Goal: Find specific page/section: Find specific page/section

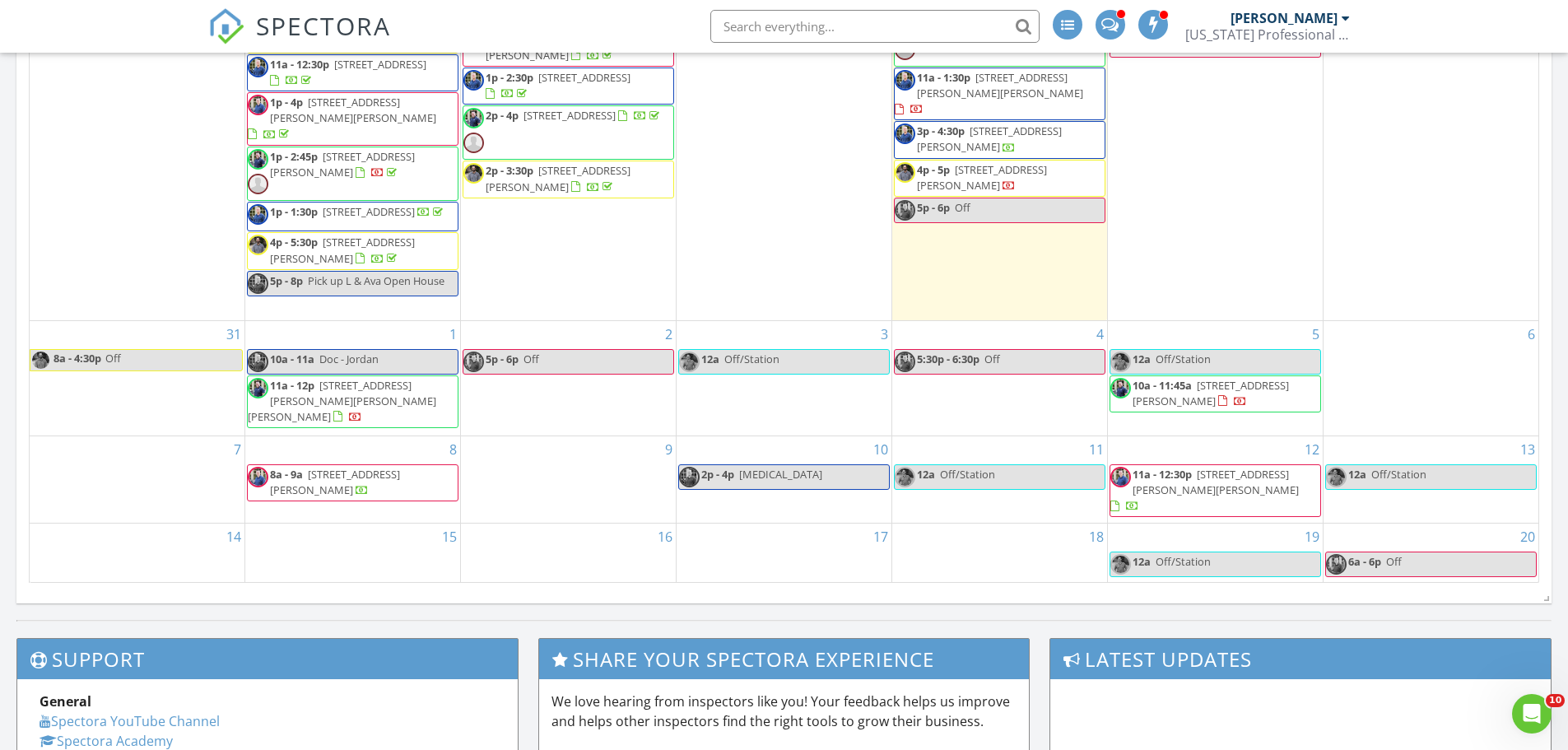
scroll to position [988, 0]
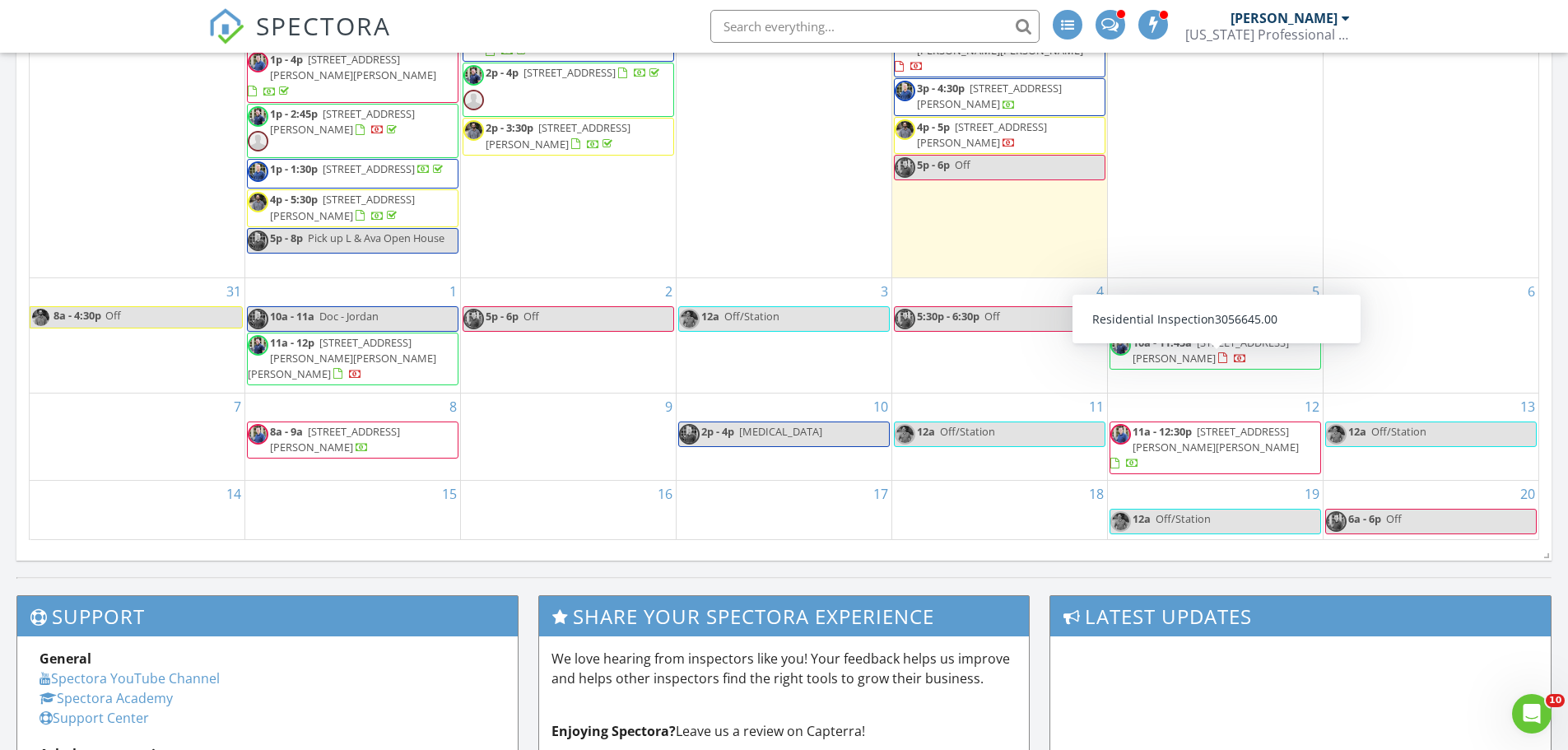
click at [1229, 366] on span "3613 Anderson Arbor Ct, College Station 77845" at bounding box center [1211, 350] width 156 height 31
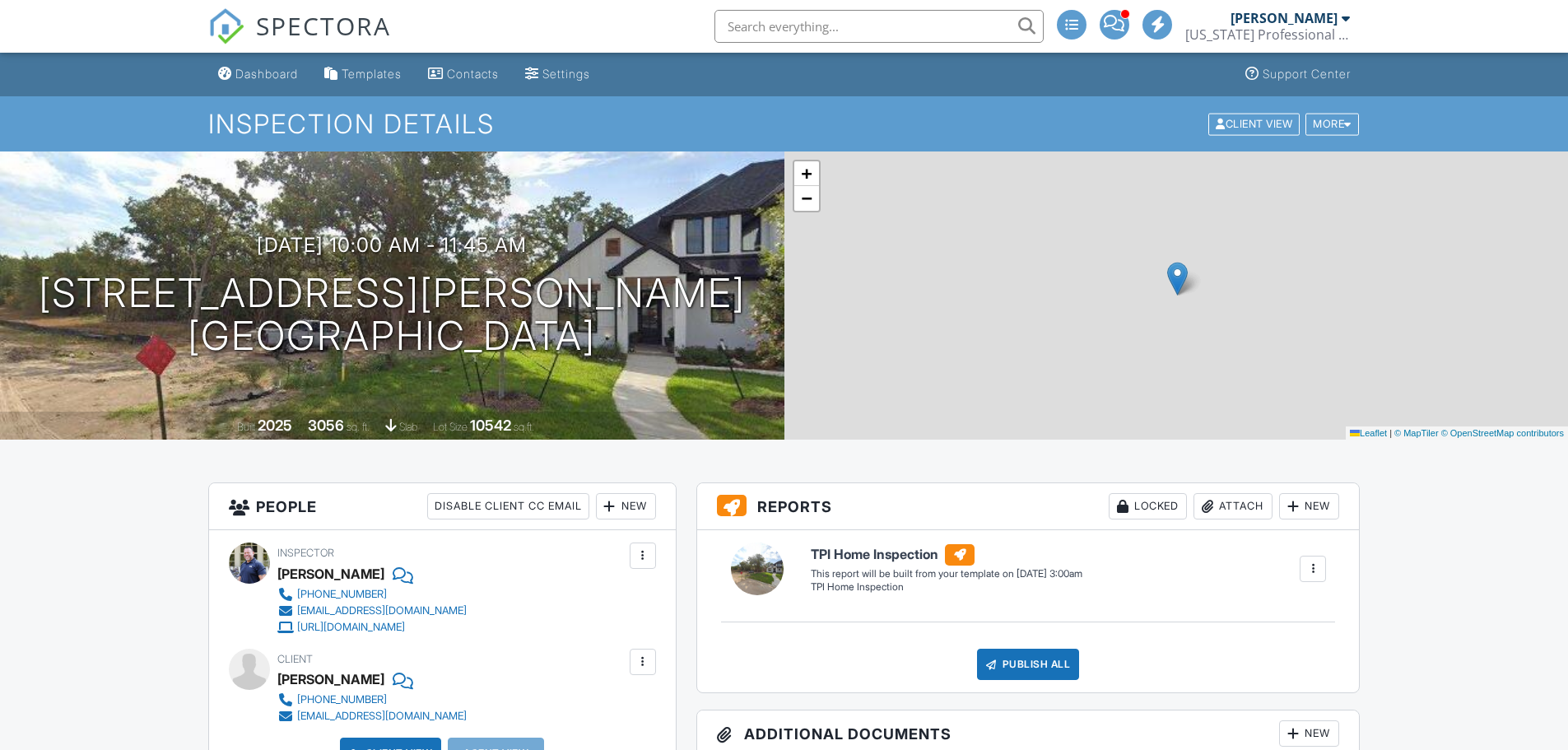
scroll to position [303, 0]
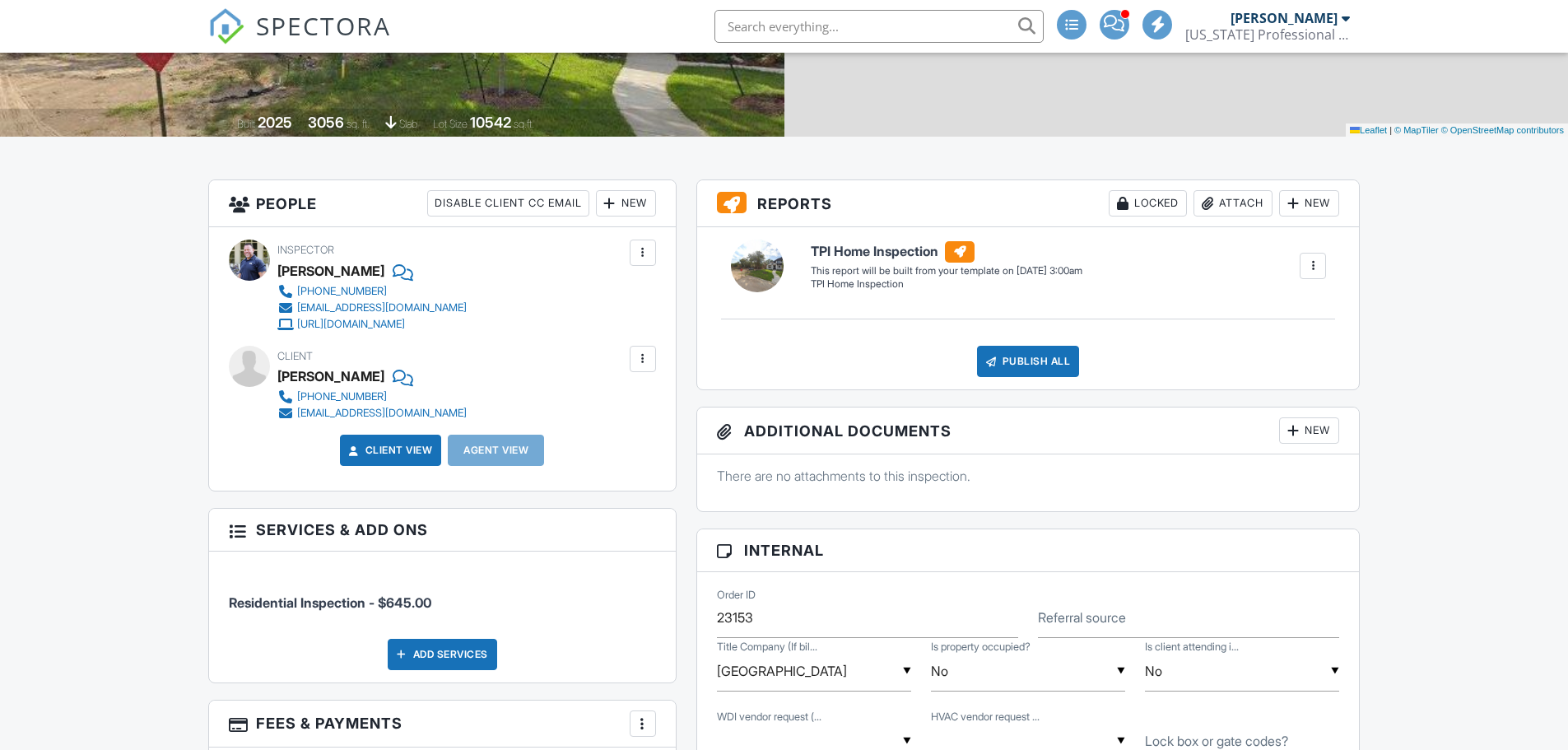
click at [297, 25] on span "SPECTORA" at bounding box center [323, 25] width 135 height 34
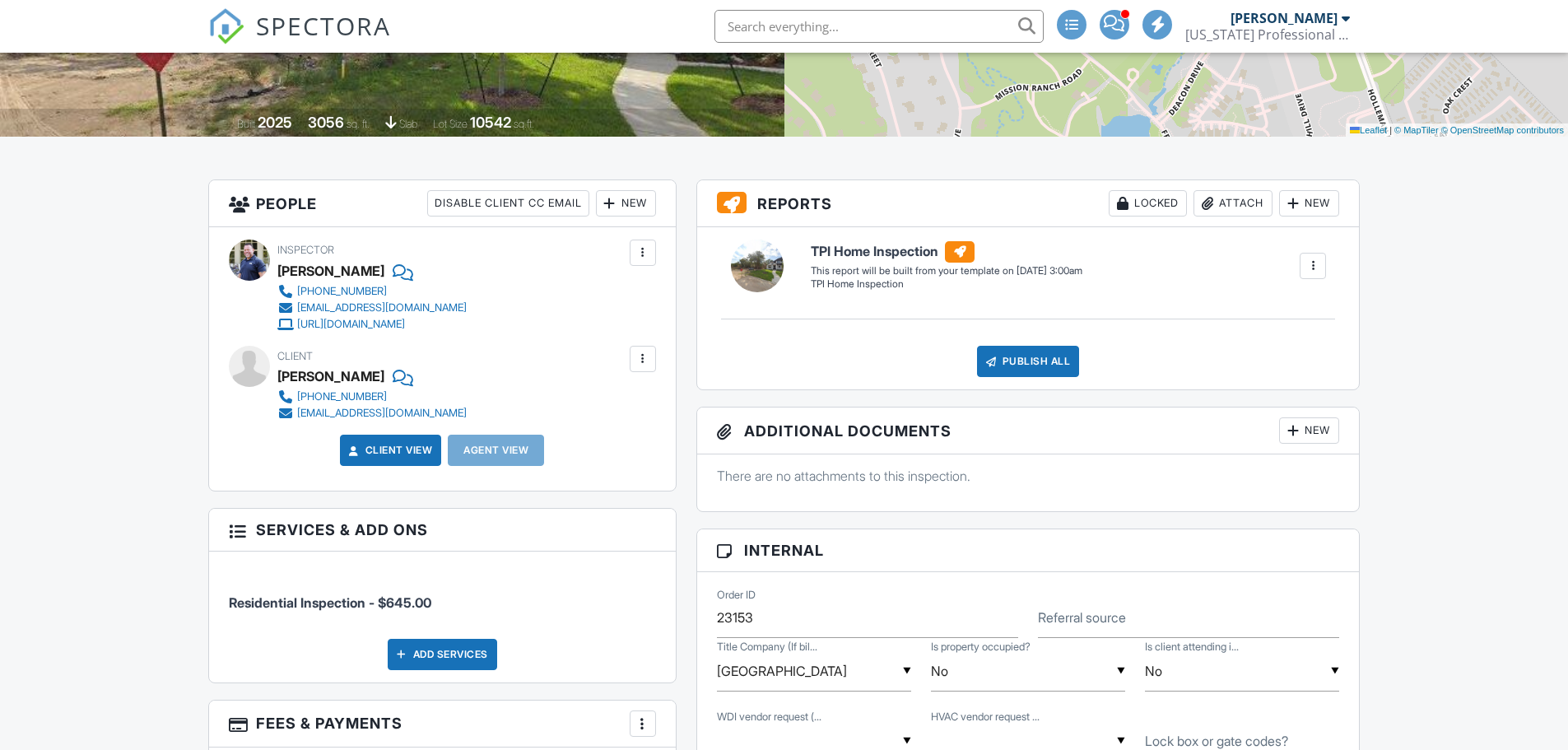
scroll to position [247, 0]
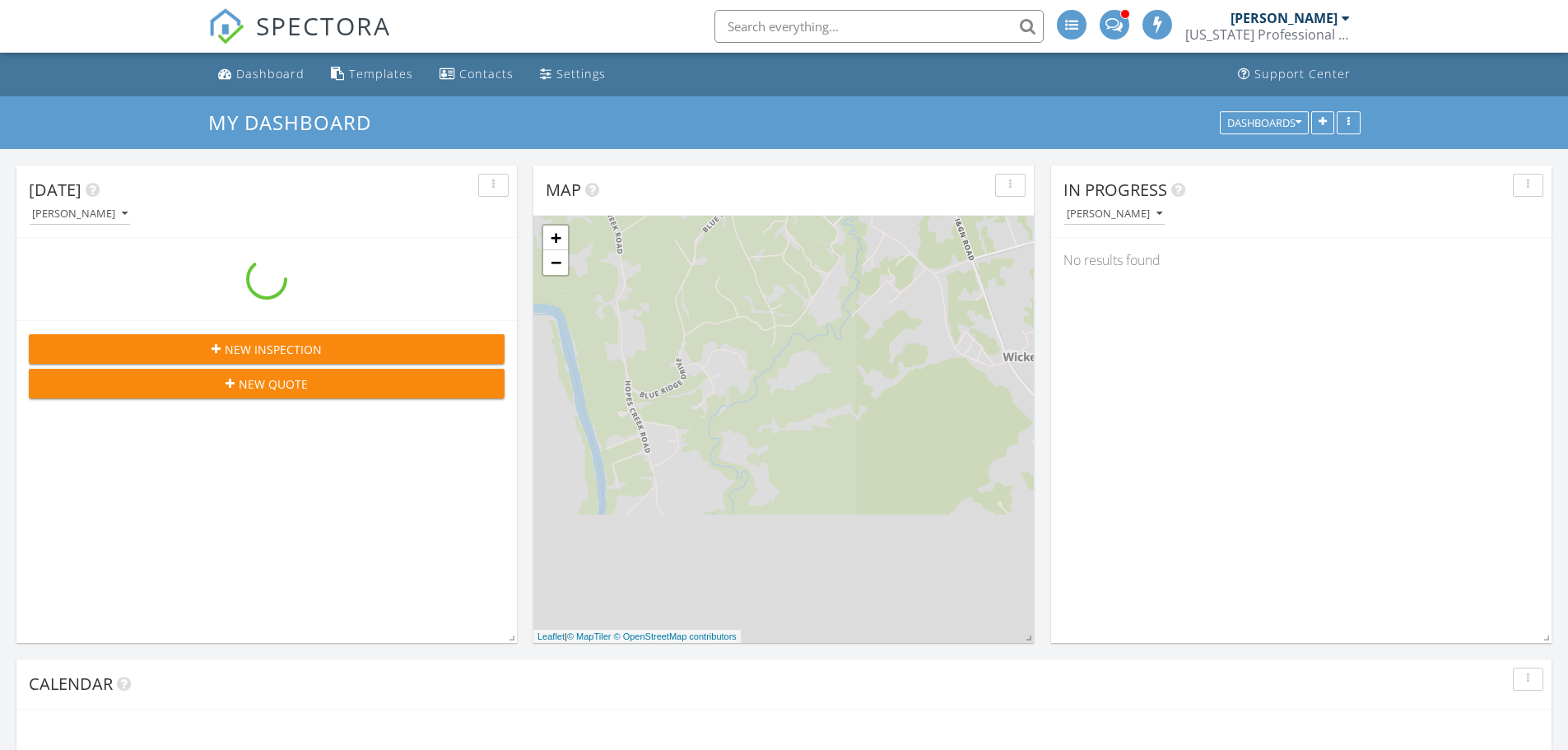
scroll to position [1442, 1594]
